Goal: Check status: Check status

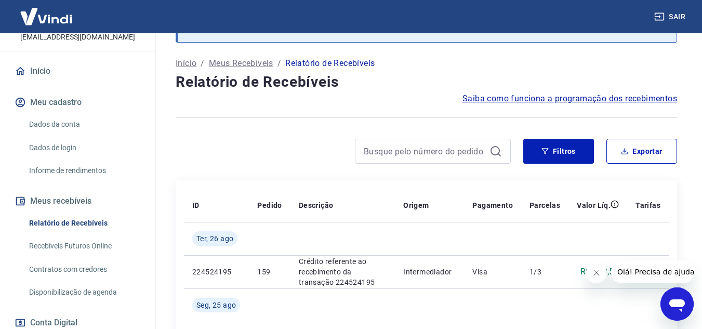
scroll to position [182, 0]
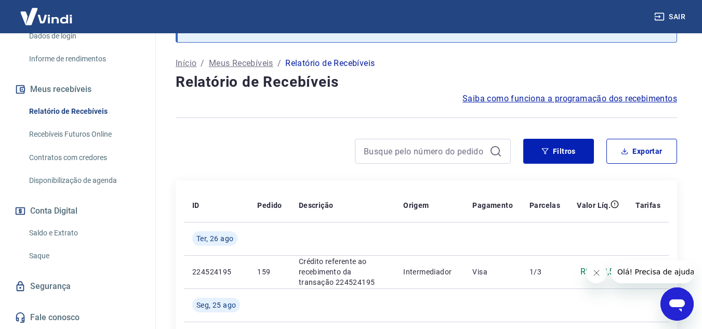
click at [85, 231] on link "Saldo e Extrato" at bounding box center [84, 233] width 118 height 21
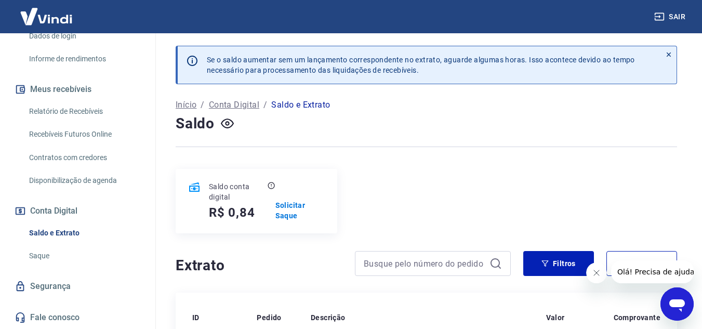
click at [226, 106] on p "Conta Digital" at bounding box center [234, 105] width 50 height 12
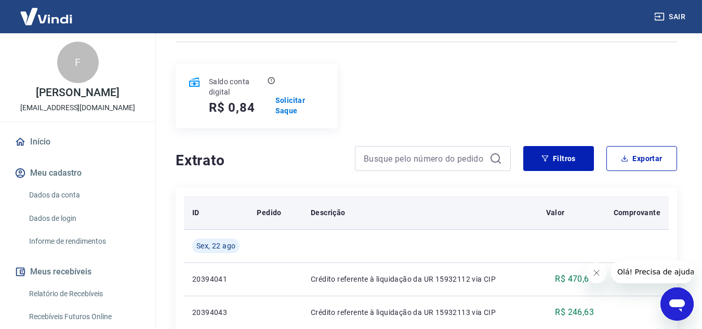
scroll to position [104, 0]
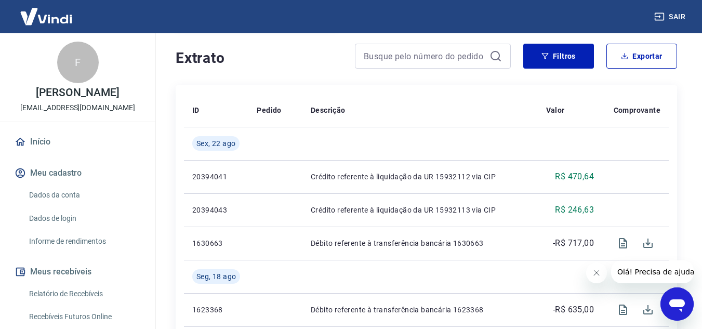
scroll to position [208, 0]
